Goal: Find specific page/section: Find specific page/section

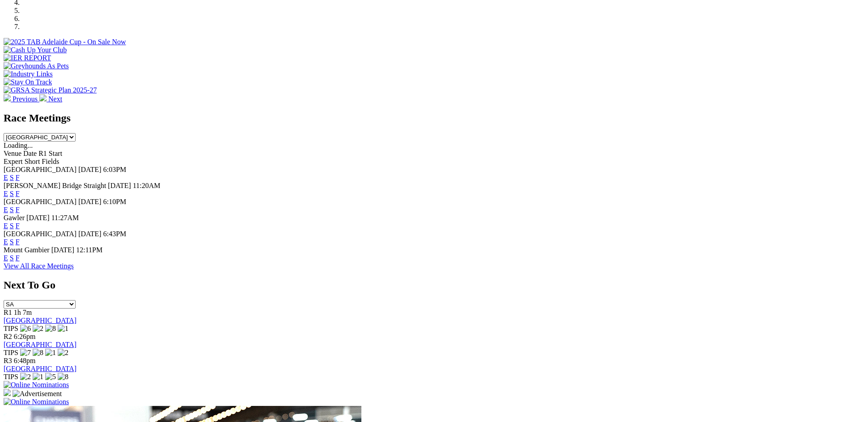
scroll to position [351, 0]
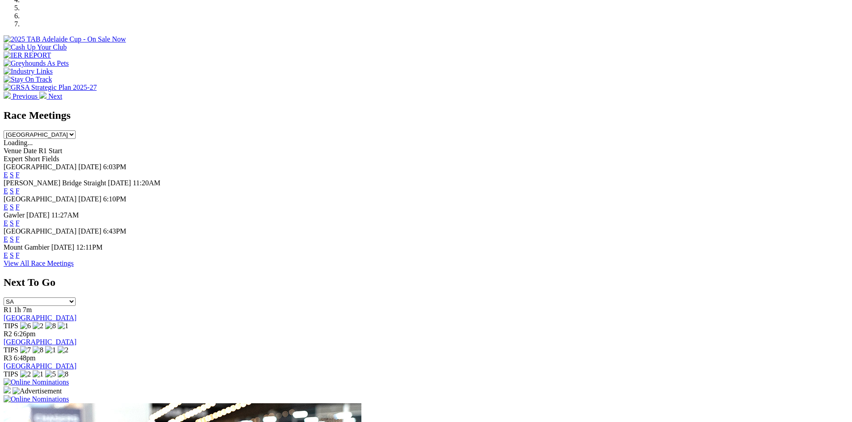
click at [20, 236] on link "F" at bounding box center [18, 240] width 4 height 8
